Goal: Obtain resource: Download file/media

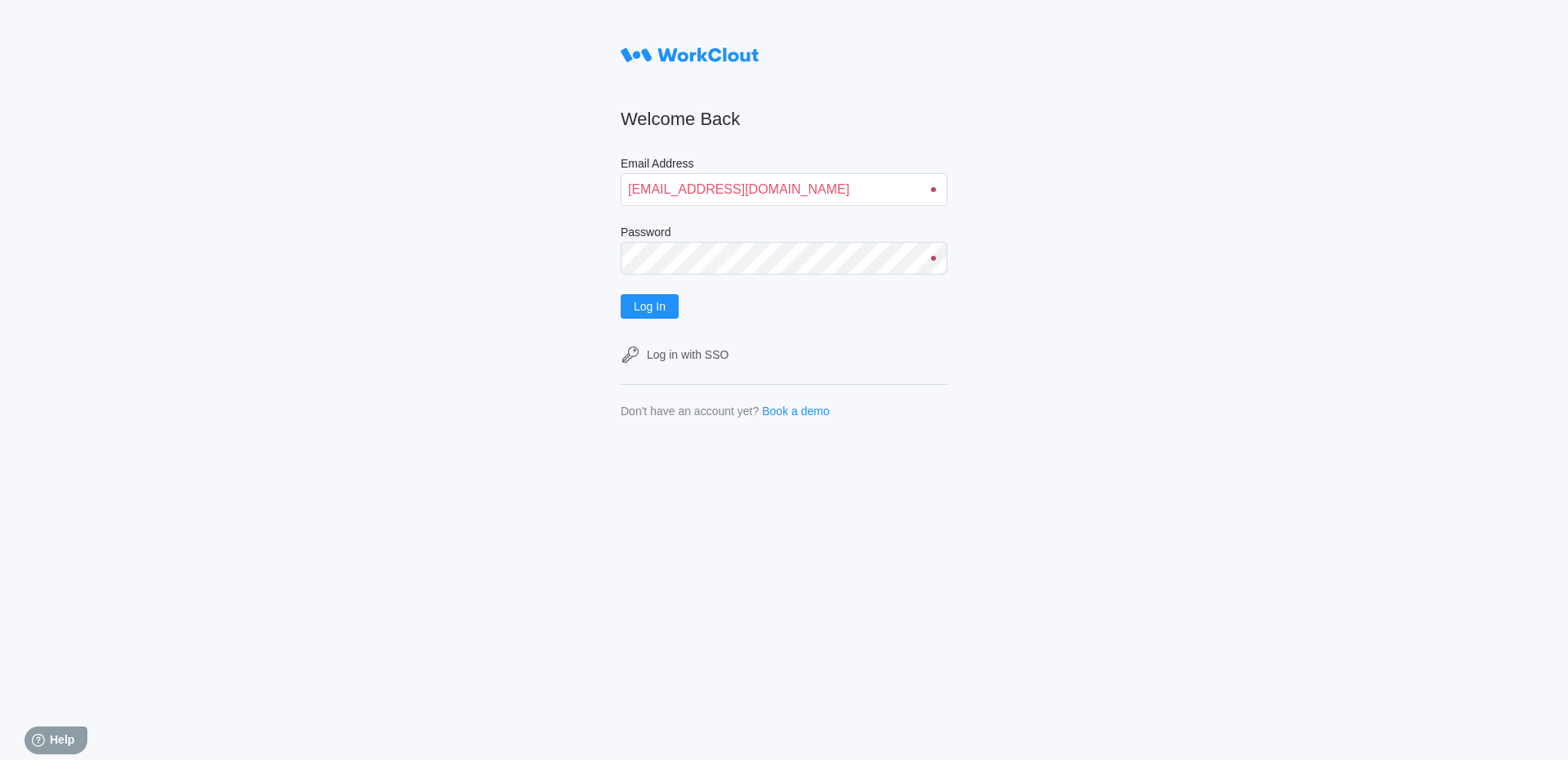
type input "[EMAIL_ADDRESS][DOMAIN_NAME]"
click at [621, 294] on button "Log In" at bounding box center [650, 306] width 58 height 25
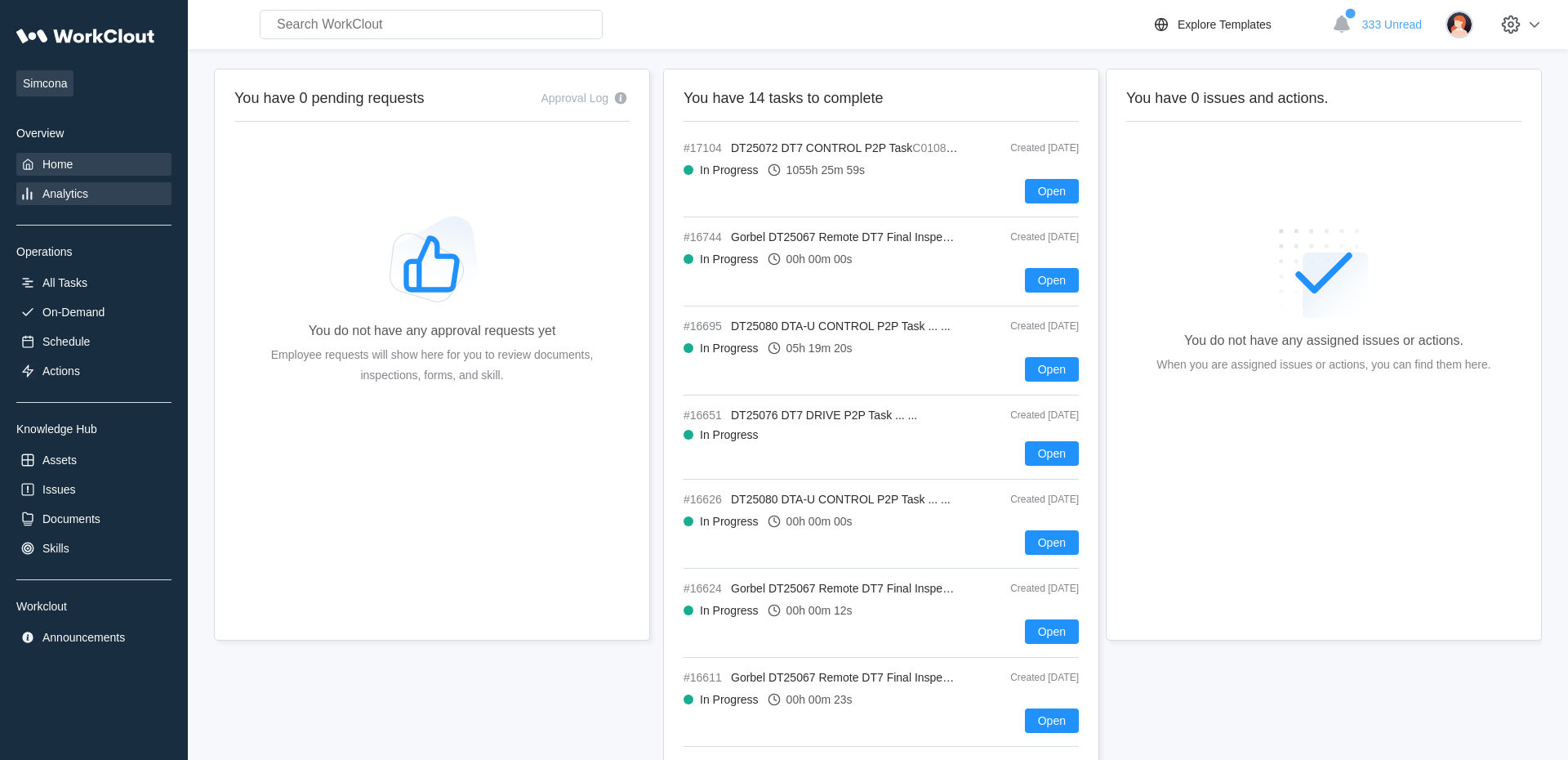
click at [70, 524] on div "Documents" at bounding box center [71, 519] width 58 height 13
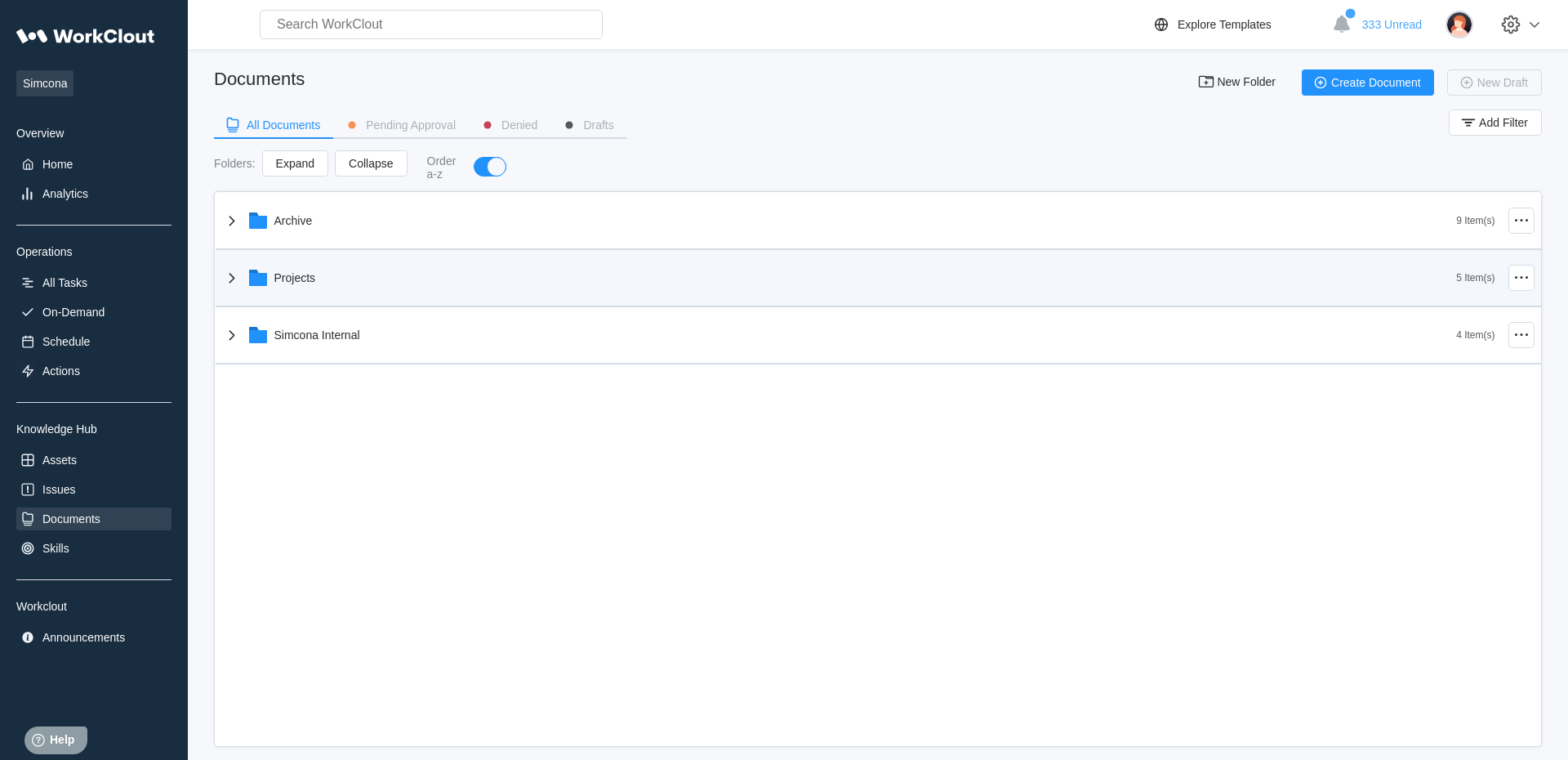
click at [286, 283] on div "Projects" at bounding box center [295, 278] width 41 height 13
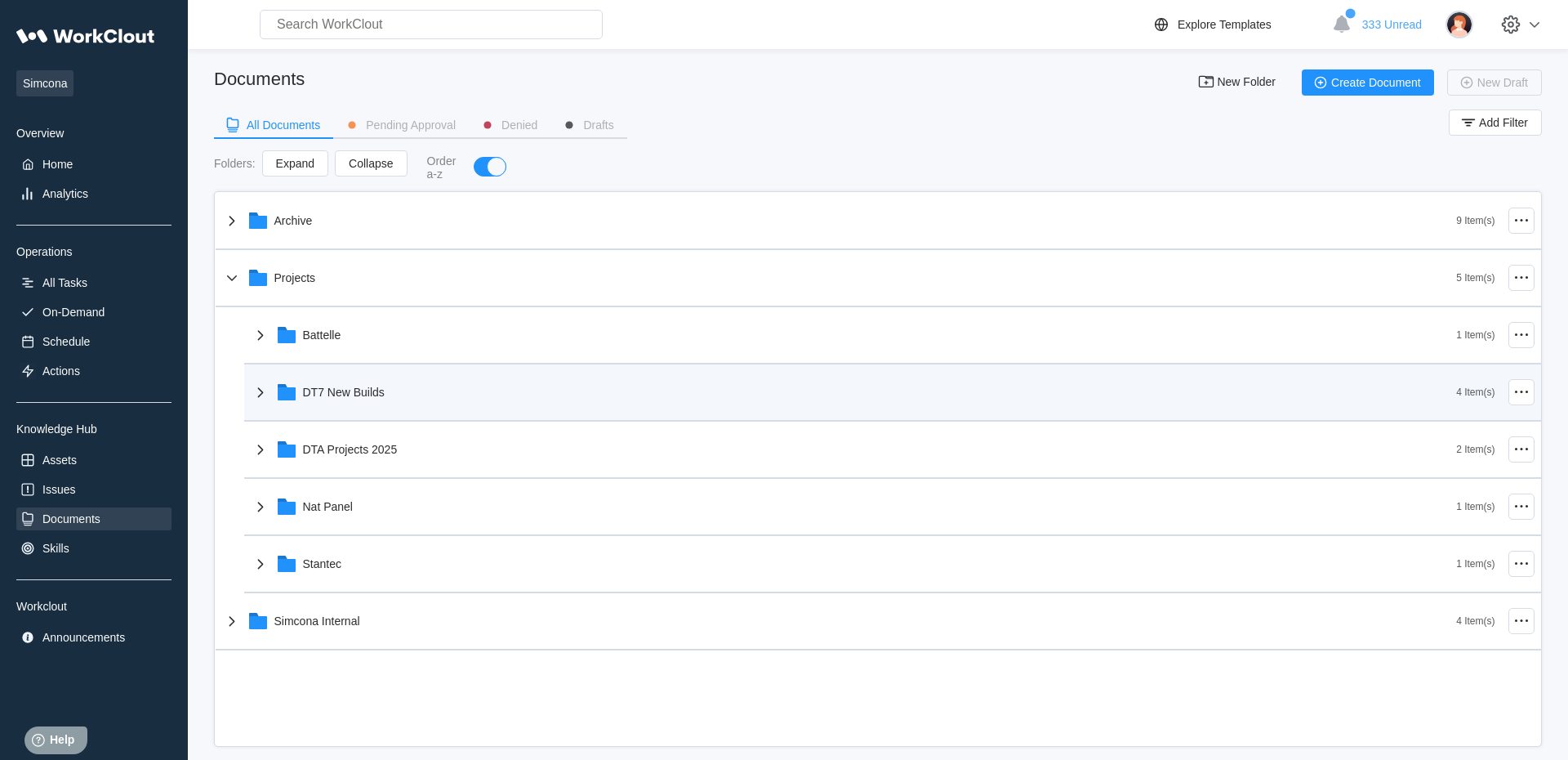
click at [322, 399] on div "DT7 New Builds" at bounding box center [343, 392] width 82 height 13
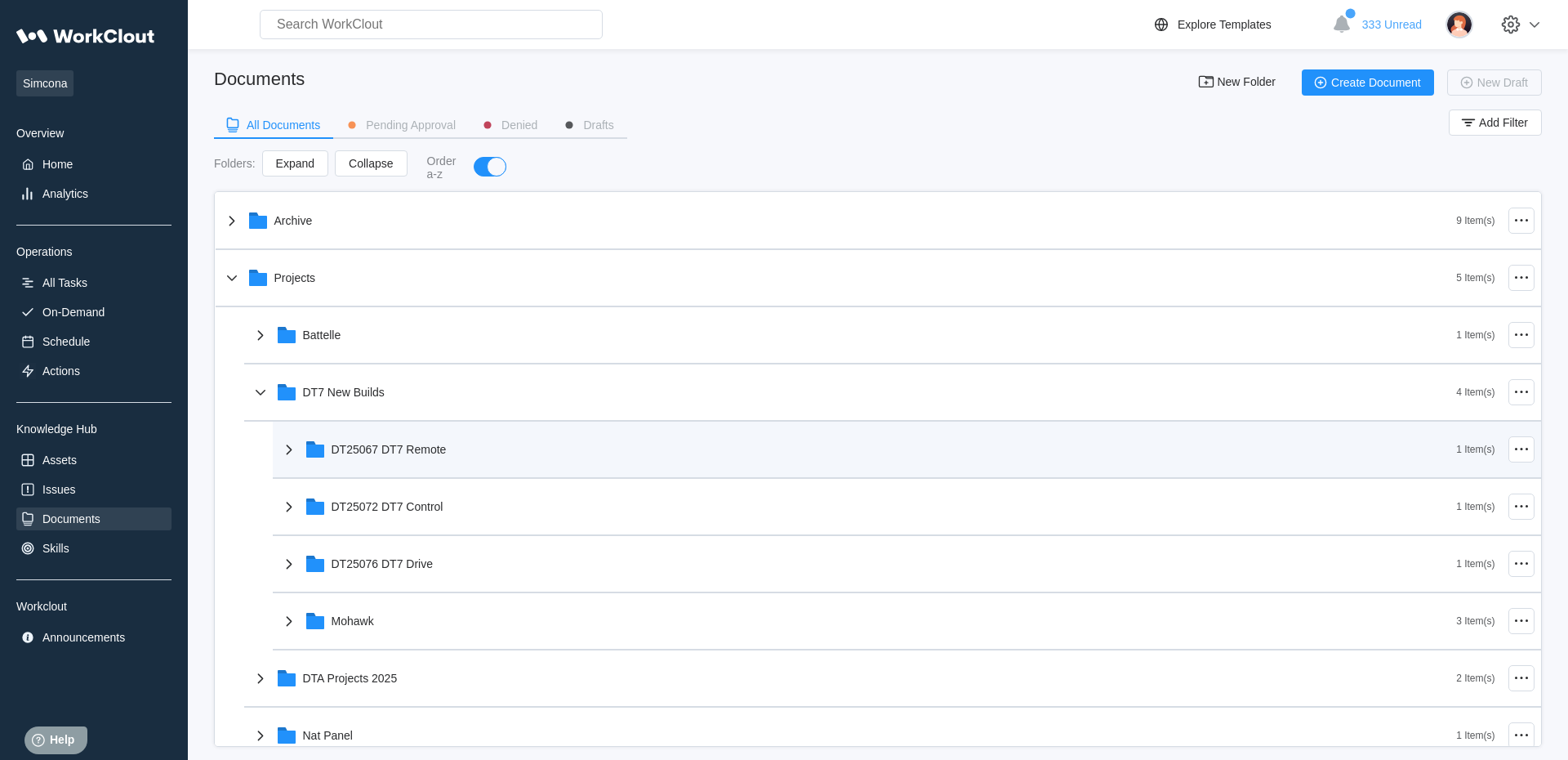
click at [374, 450] on div "DT25067 DT7 Remote" at bounding box center [389, 450] width 115 height 13
click at [394, 453] on div "DT25067 DT7 Remote" at bounding box center [389, 450] width 115 height 13
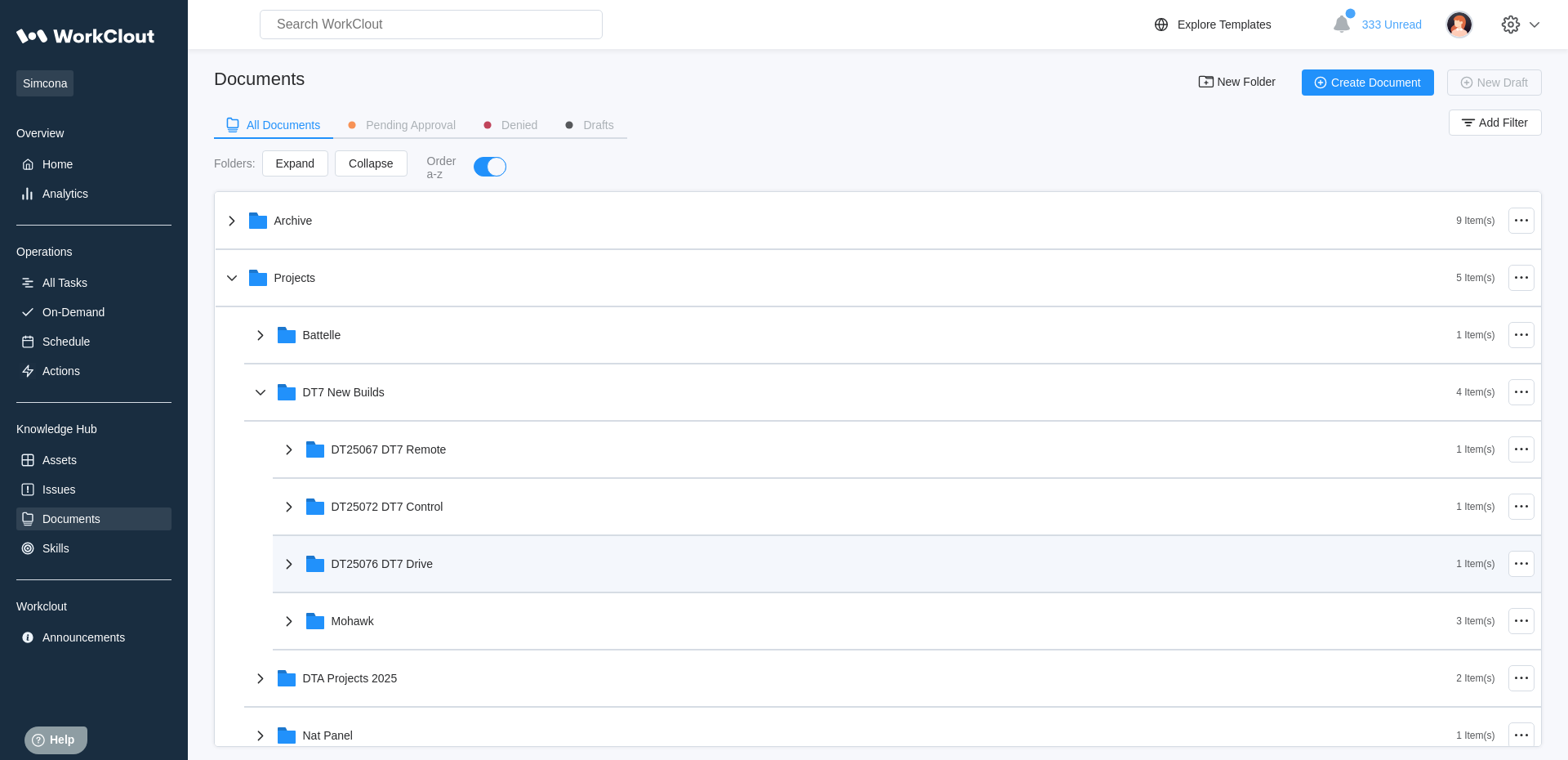
click at [374, 565] on div "DT25076 DT7 Drive" at bounding box center [382, 564] width 102 height 13
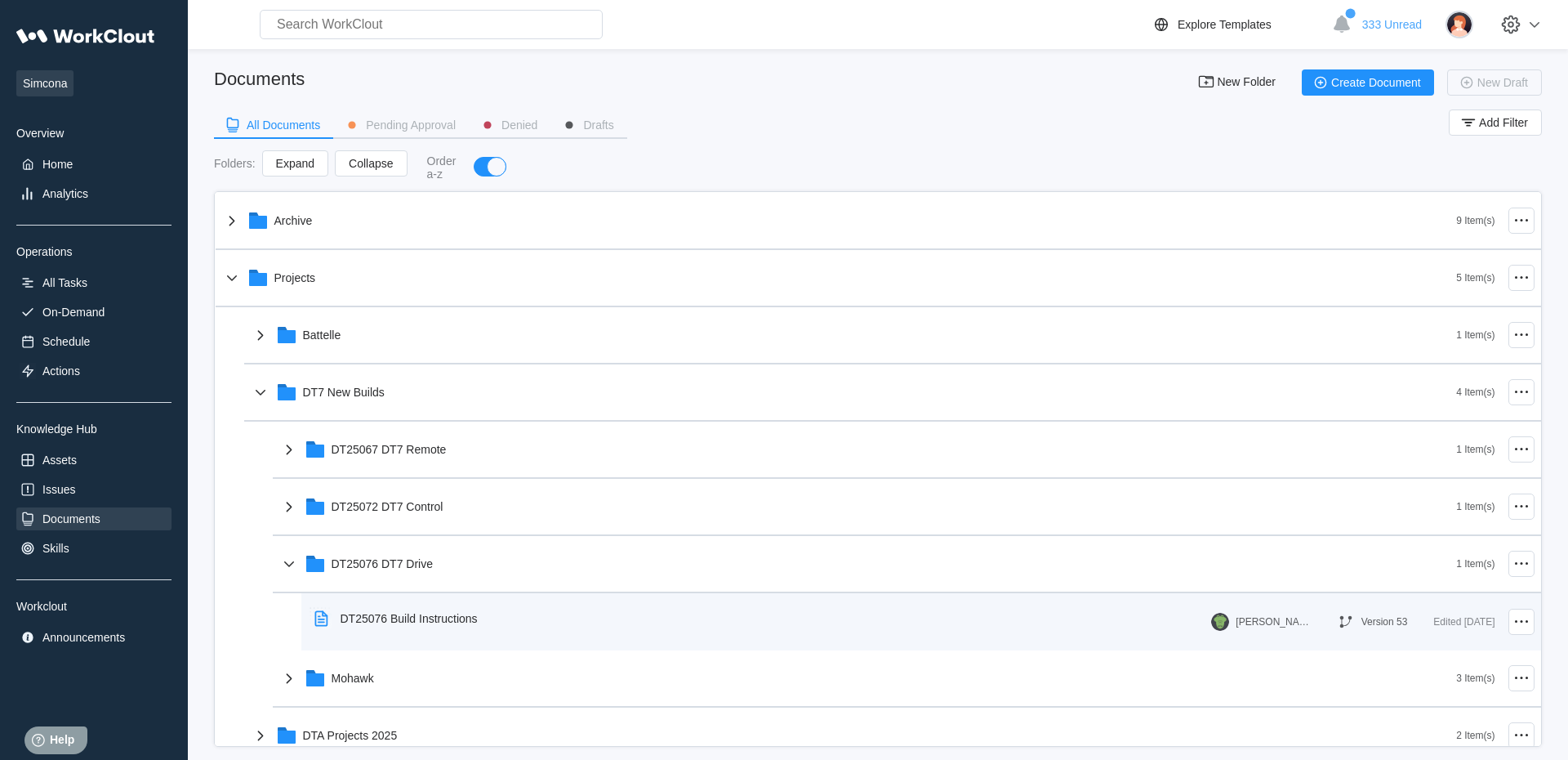
click at [394, 619] on div "DT25076 Build Instructions" at bounding box center [410, 618] width 137 height 13
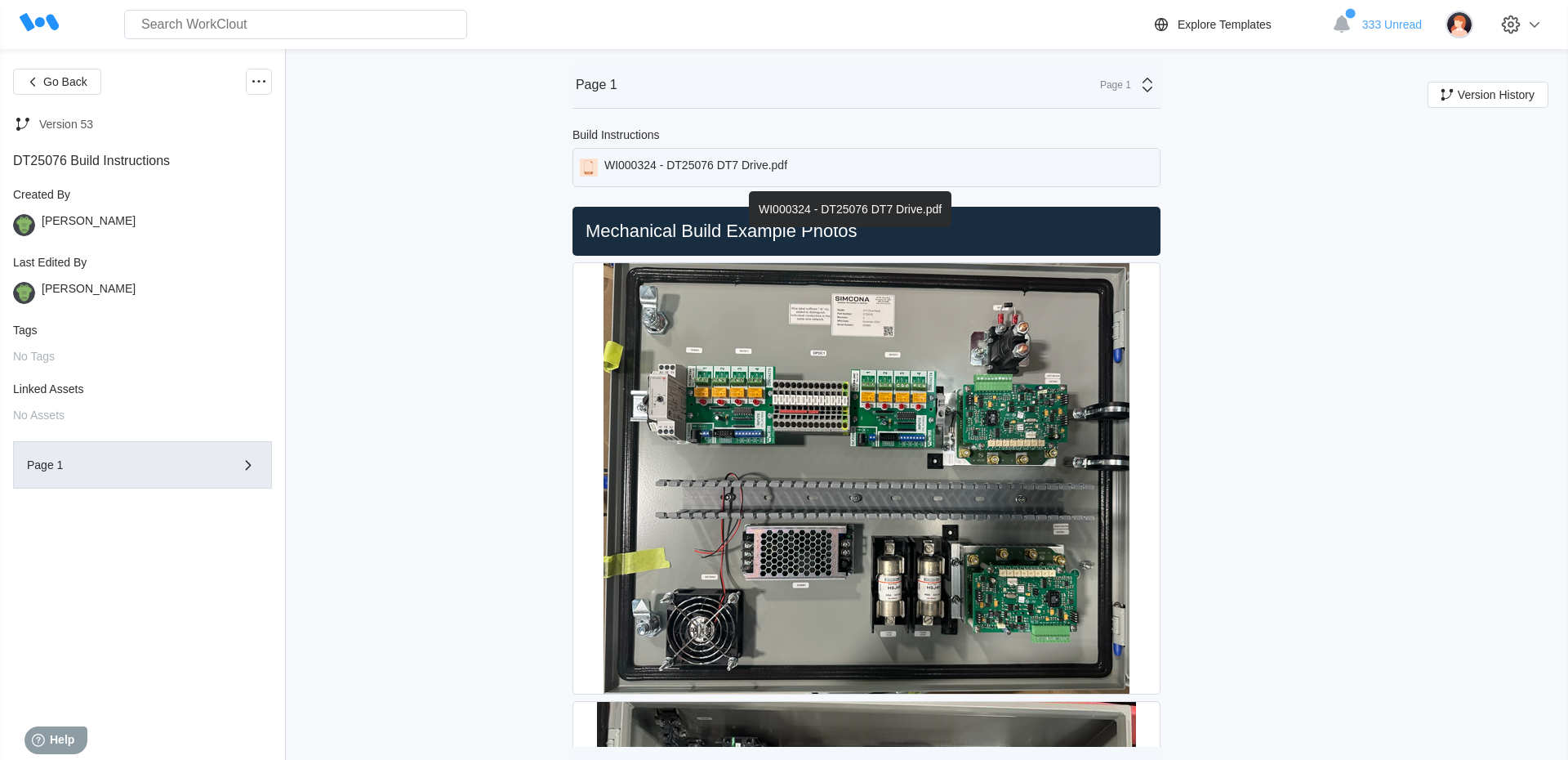
click at [736, 170] on div "WI000324 - DT25076 DT7 Drive.pdf" at bounding box center [696, 168] width 183 height 18
